Goal: Check status

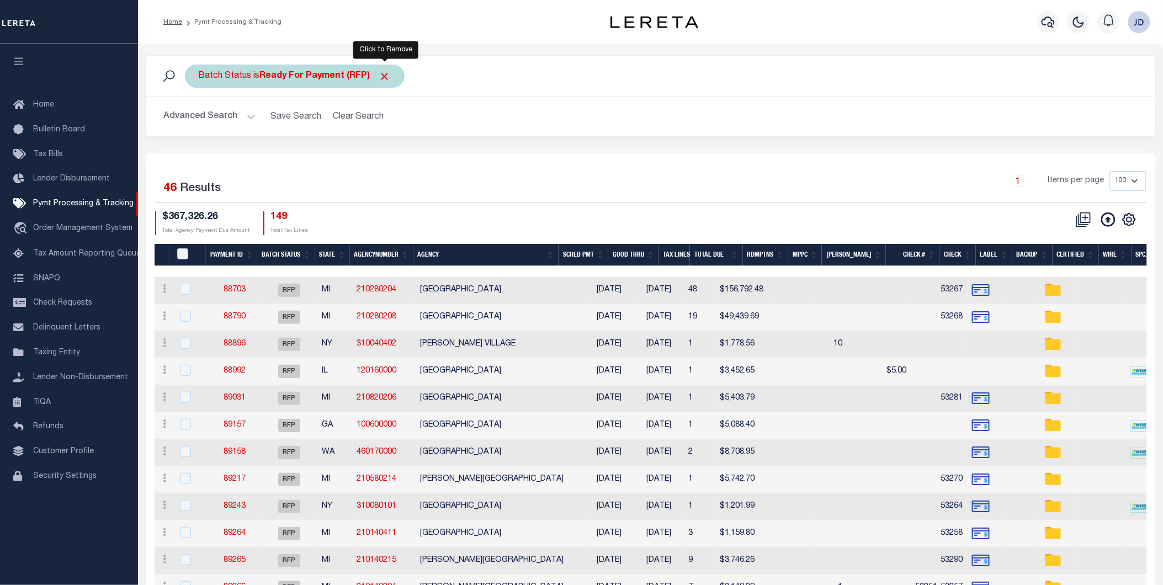
click at [389, 74] on span "Click to Remove" at bounding box center [385, 77] width 12 height 12
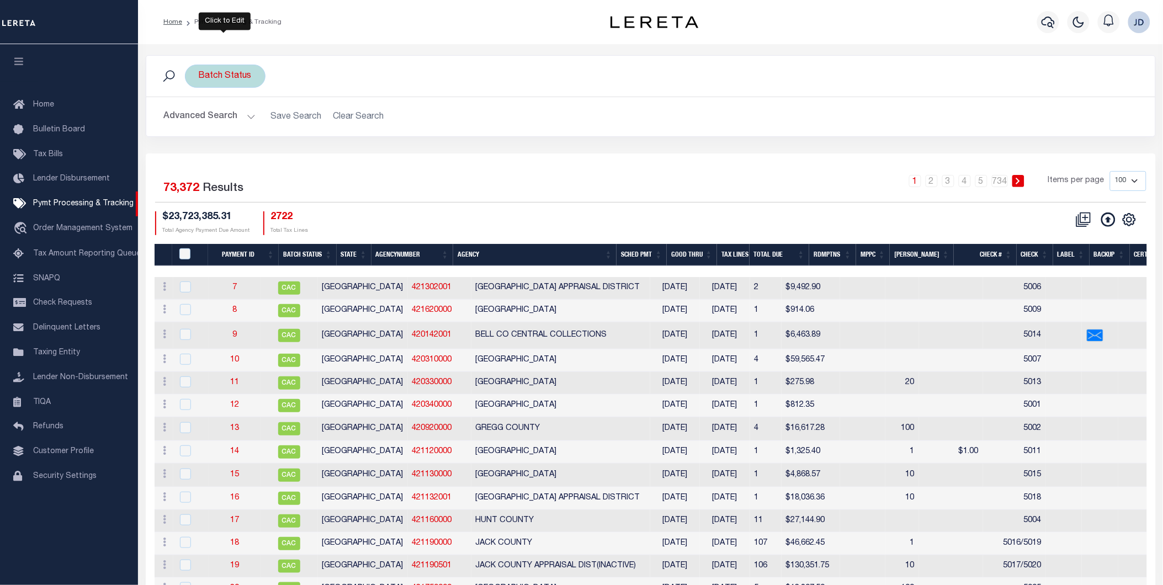
click at [230, 82] on div "Batch Status" at bounding box center [225, 76] width 81 height 23
click at [283, 134] on select "Awaiting Funds (AWF) Cleared and Complete (CAC) New Check Needed (NCN) Payment …" at bounding box center [280, 130] width 162 height 21
select select "RFP"
click at [199, 120] on select "Awaiting Funds (AWF) Cleared and Complete (CAC) New Check Needed (NCN) Payment …" at bounding box center [280, 130] width 162 height 21
click at [346, 157] on input "Apply" at bounding box center [345, 154] width 33 height 18
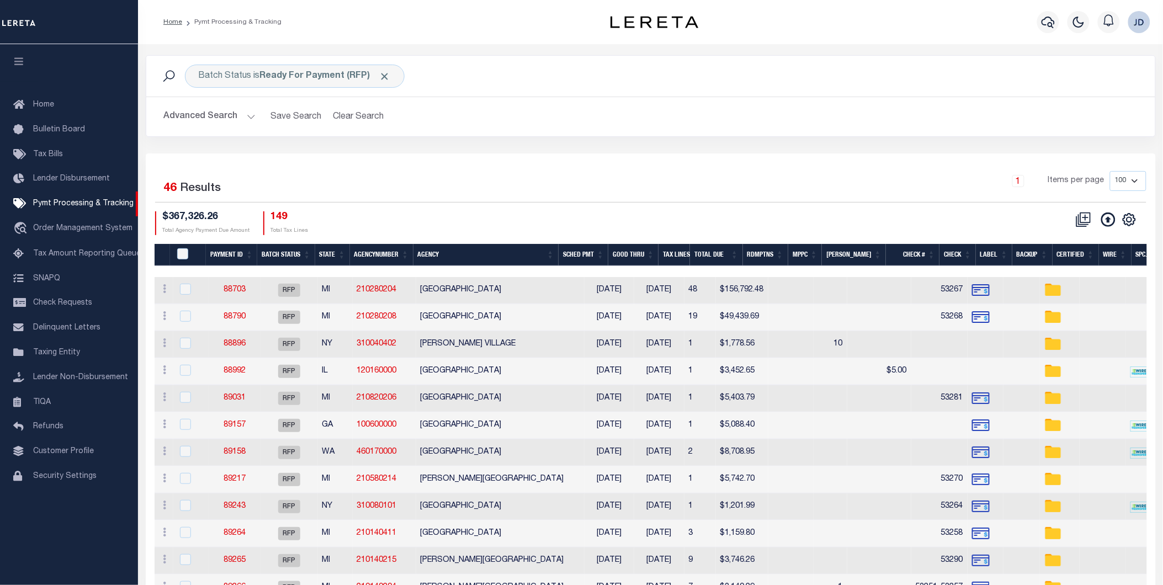
click at [203, 121] on button "Advanced Search" at bounding box center [210, 117] width 92 height 22
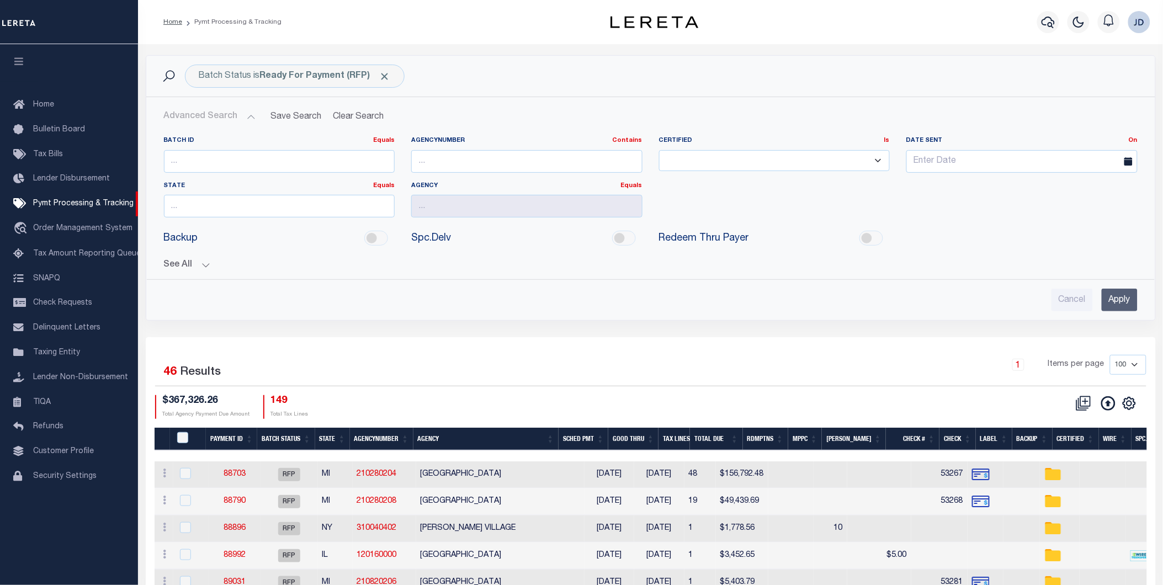
click at [192, 265] on button "See All" at bounding box center [651, 265] width 974 height 10
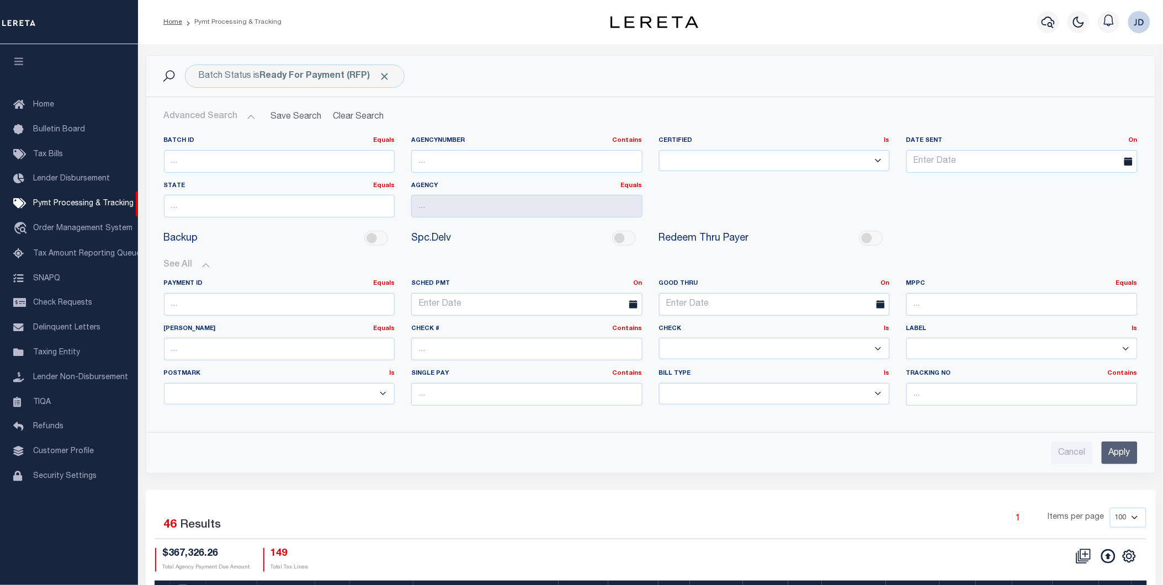
drag, startPoint x: 709, startPoint y: 353, endPoint x: 708, endPoint y: 348, distance: 5.6
click at [709, 353] on select "Yes No" at bounding box center [774, 349] width 231 height 22
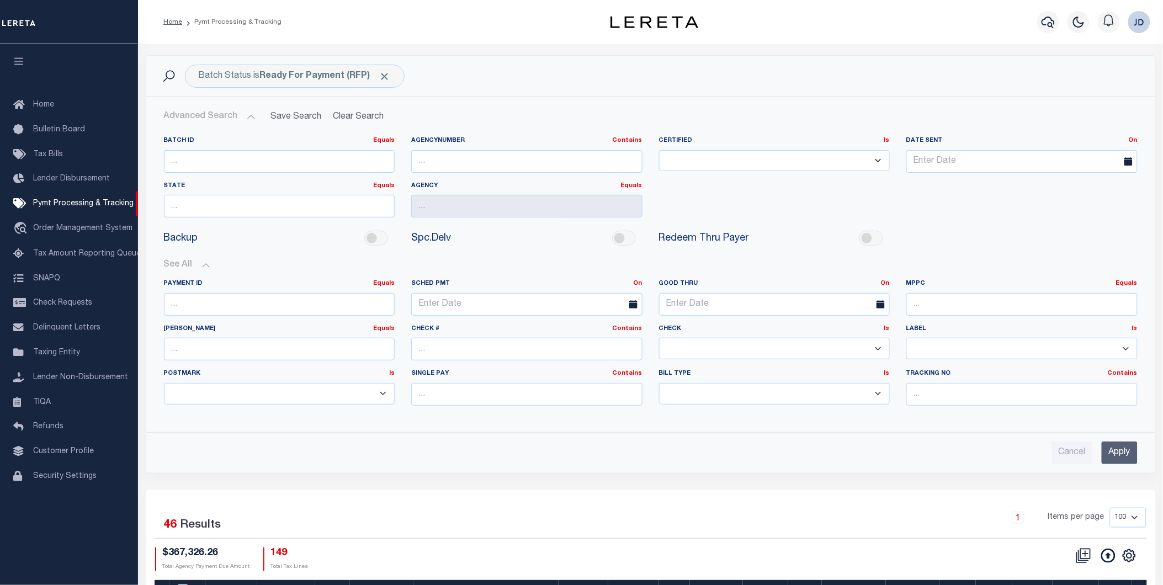
select select "false"
click at [659, 338] on select "Yes No" at bounding box center [774, 349] width 231 height 22
drag, startPoint x: 1131, startPoint y: 455, endPoint x: 1084, endPoint y: 443, distance: 48.5
click at [1130, 455] on input "Apply" at bounding box center [1120, 453] width 36 height 23
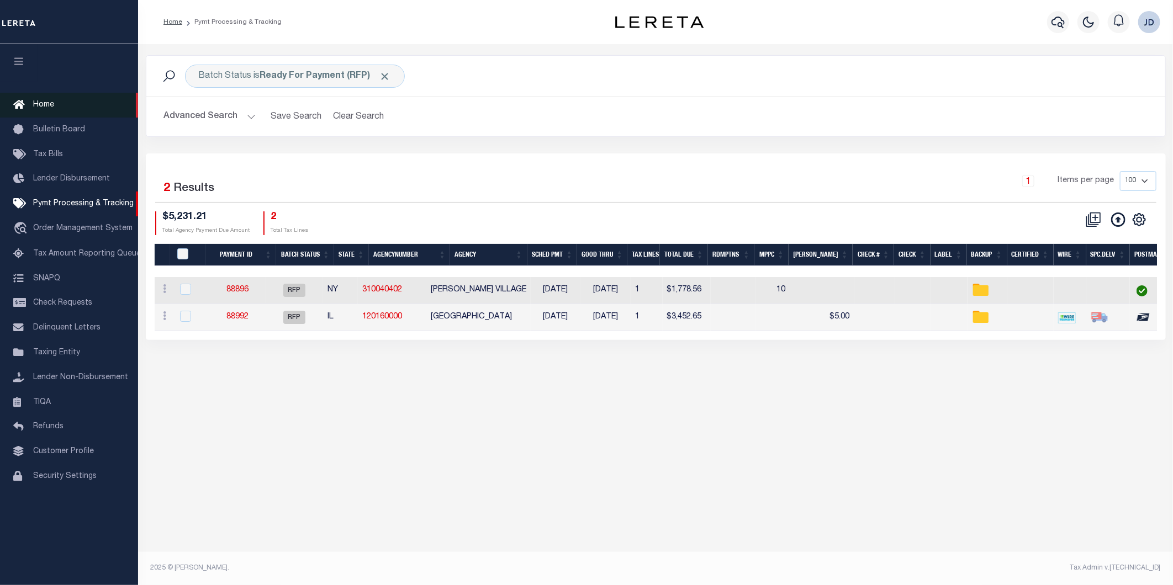
click at [45, 108] on span "Home" at bounding box center [43, 105] width 21 height 8
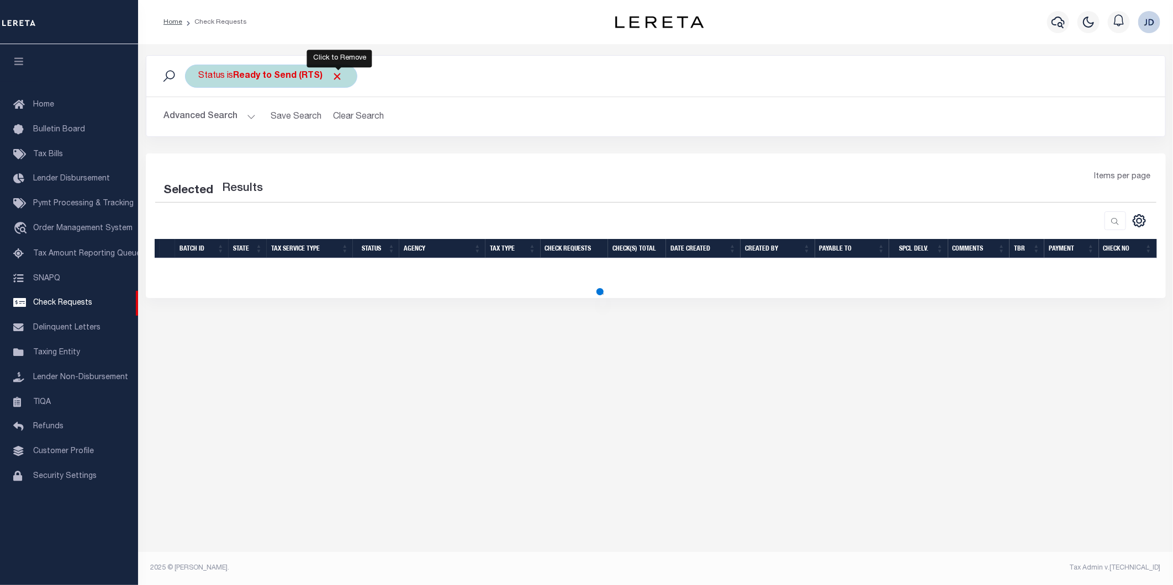
click at [339, 77] on span "Click to Remove" at bounding box center [338, 77] width 12 height 12
select select "50"
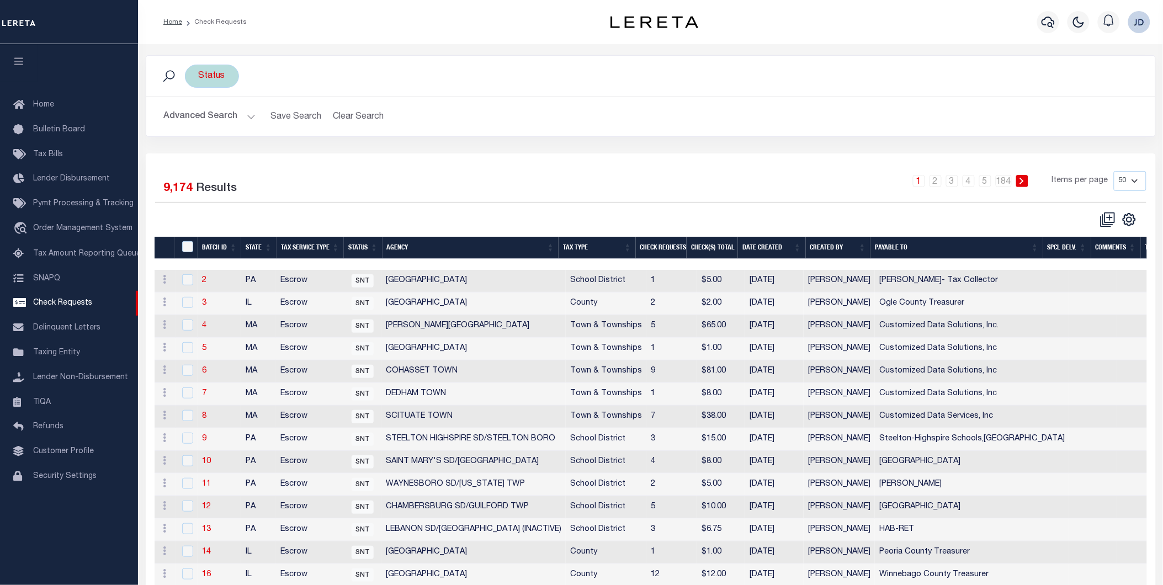
click at [221, 82] on div "Status" at bounding box center [212, 76] width 54 height 23
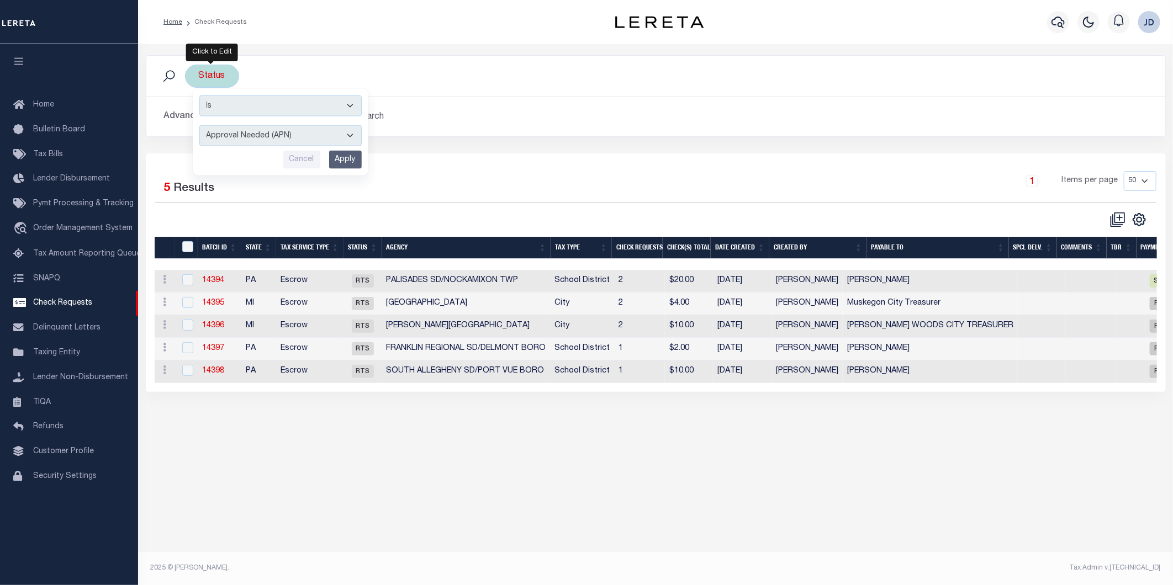
click at [269, 126] on select "Approval Needed (APN) Batching In Progress (BIP) Check Returned (CKR) Cleared a…" at bounding box center [280, 130] width 162 height 21
click at [405, 145] on div "Status Is Contains Approval Needed (APN) Batching In Progress (BIP) Check Retur…" at bounding box center [655, 104] width 1036 height 98
click at [224, 77] on div "Status Is Contains Approval Needed (APN) Batching In Progress (BIP) Check Retur…" at bounding box center [212, 76] width 54 height 23
click at [257, 134] on select "Approval Needed (APN) Batching In Progress (BIP) Check Returned (CKR) Cleared a…" at bounding box center [280, 130] width 162 height 21
select select "RTS"
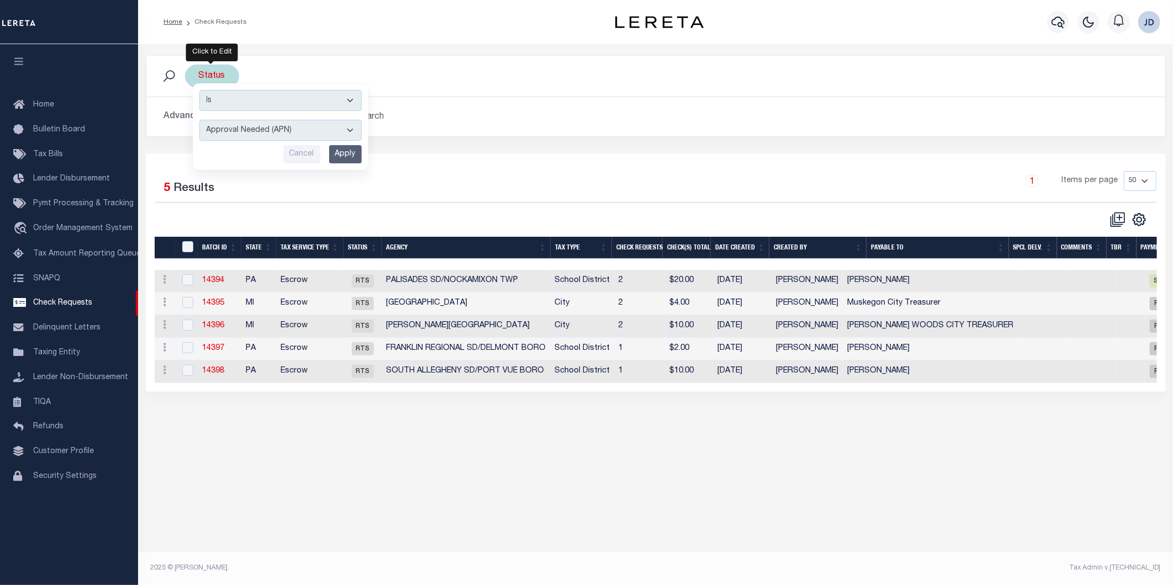
click at [199, 120] on select "Approval Needed (APN) Batching In Progress (BIP) Check Returned (CKR) Cleared a…" at bounding box center [280, 130] width 162 height 21
click at [341, 152] on input "Apply" at bounding box center [345, 154] width 33 height 18
